Goal: Task Accomplishment & Management: Manage account settings

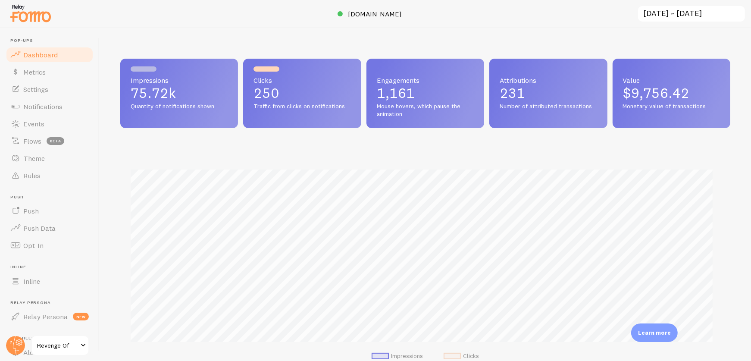
scroll to position [431095, 430718]
click at [17, 339] on circle at bounding box center [15, 345] width 19 height 19
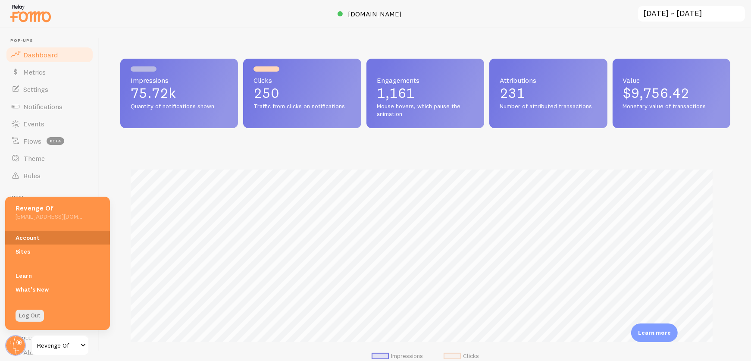
click at [29, 242] on link "Account" at bounding box center [57, 238] width 105 height 14
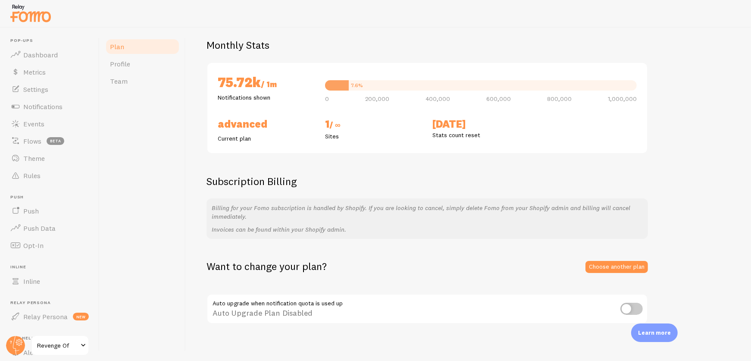
scroll to position [64, 0]
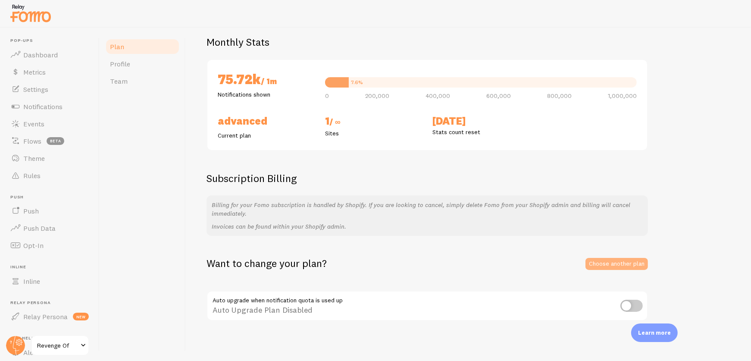
click at [614, 263] on link "Choose another plan" at bounding box center [617, 264] width 63 height 12
click at [35, 50] on span "Dashboard" at bounding box center [40, 54] width 35 height 9
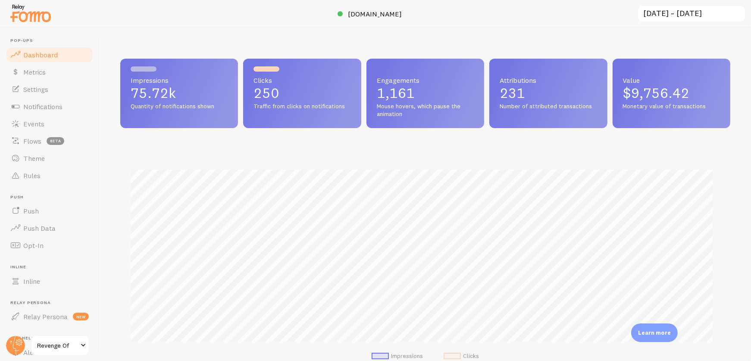
scroll to position [226, 603]
click at [44, 120] on span "Events" at bounding box center [33, 123] width 21 height 9
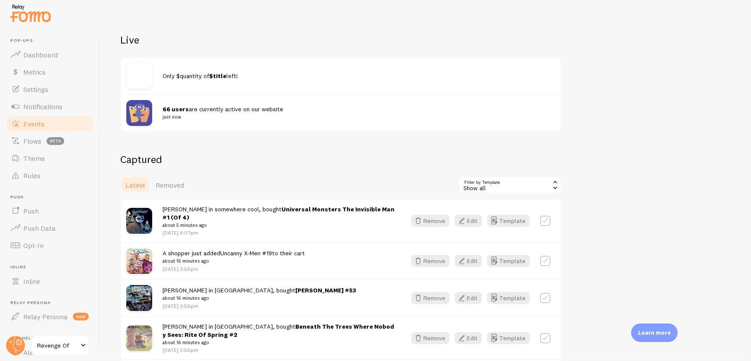
scroll to position [105, 0]
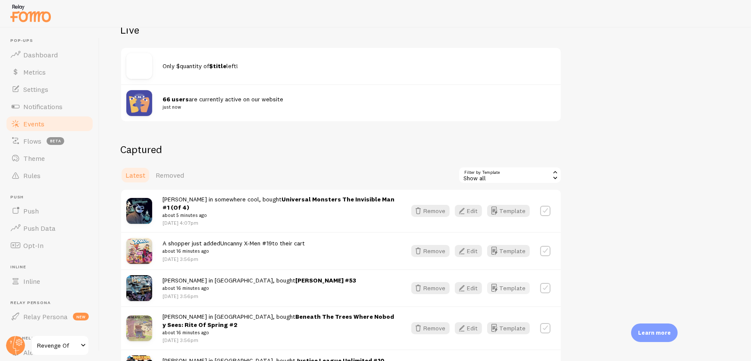
click at [525, 282] on button "Template" at bounding box center [508, 288] width 43 height 12
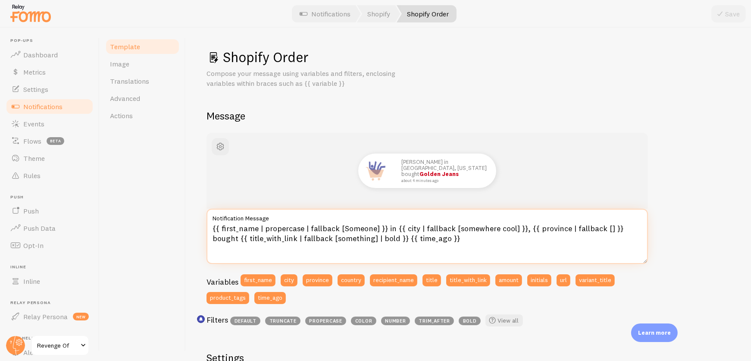
drag, startPoint x: 512, startPoint y: 228, endPoint x: 535, endPoint y: 216, distance: 25.5
click at [513, 228] on textarea "{{ first_name | propercase | fallback [Someone] }} in {{ city | fallback [somew…" at bounding box center [428, 236] width 442 height 55
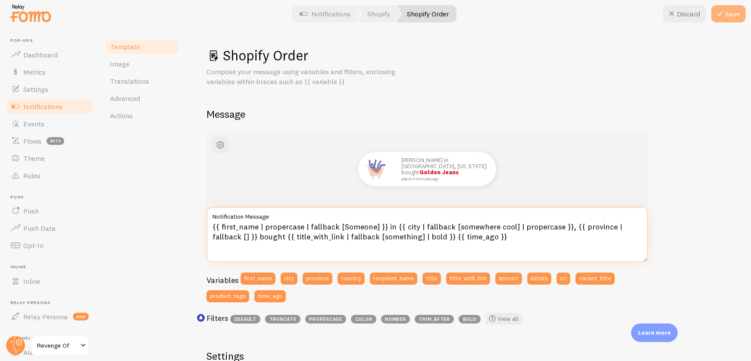
type textarea "{{ first_name | propercase | fallback [Someone] }} in {{ city | fallback [somew…"
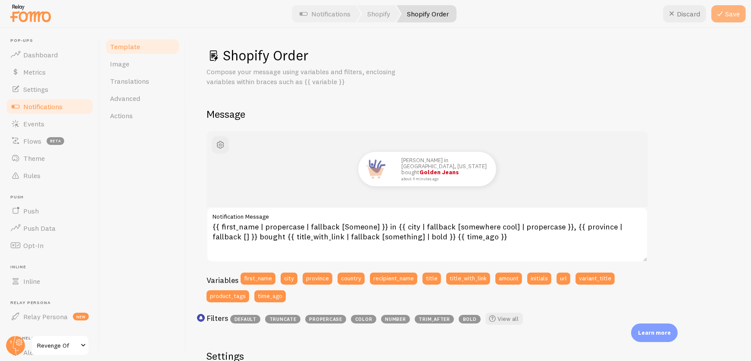
click at [725, 9] on icon at bounding box center [720, 14] width 10 height 10
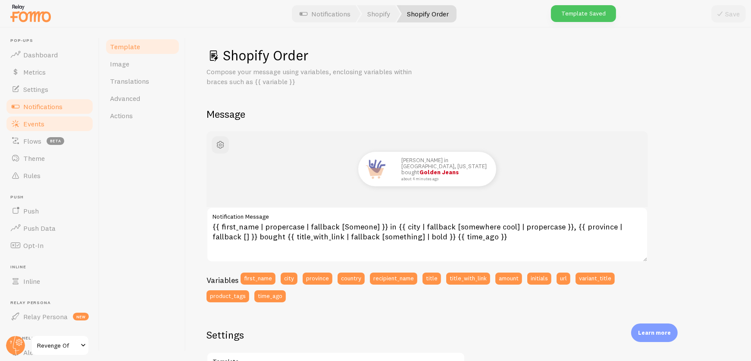
click at [39, 122] on span "Events" at bounding box center [33, 123] width 21 height 9
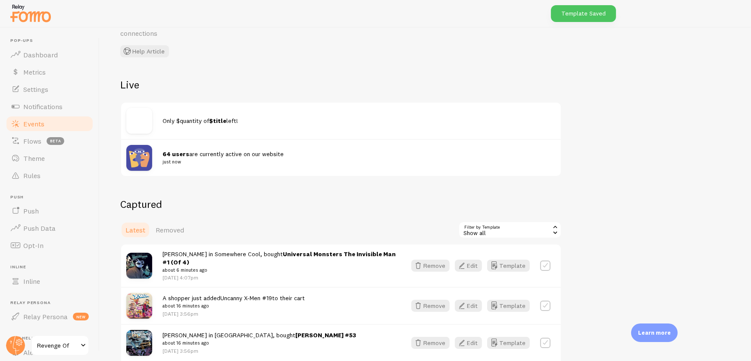
scroll to position [68, 0]
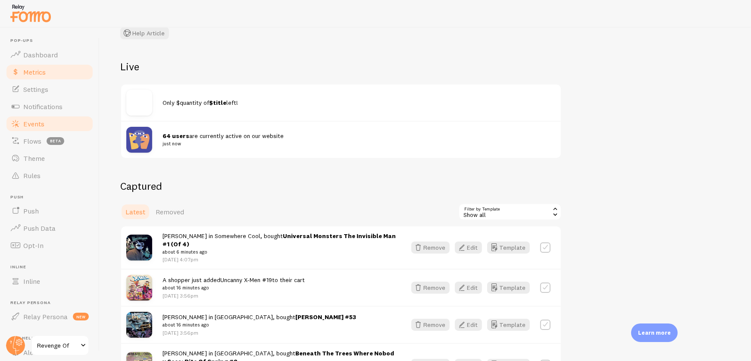
click at [49, 69] on link "Metrics" at bounding box center [49, 71] width 89 height 17
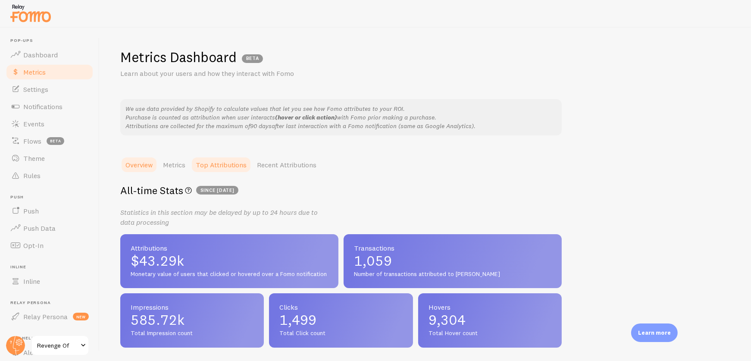
click at [221, 165] on link "Top Attributions" at bounding box center [221, 164] width 61 height 17
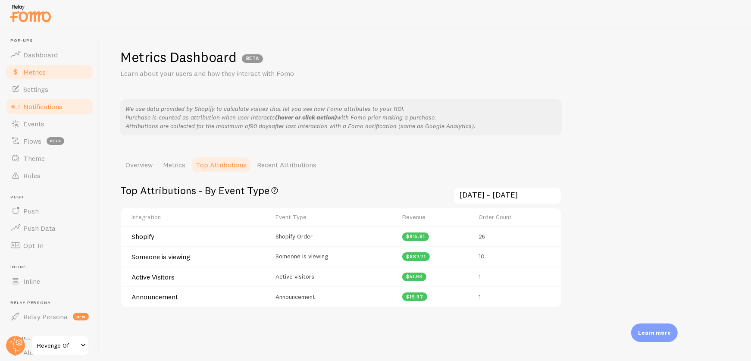
click at [40, 109] on span "Notifications" at bounding box center [42, 106] width 39 height 9
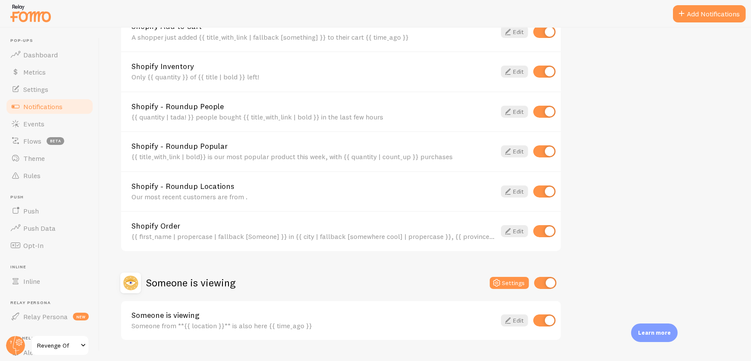
scroll to position [632, 0]
